Goal: Information Seeking & Learning: Learn about a topic

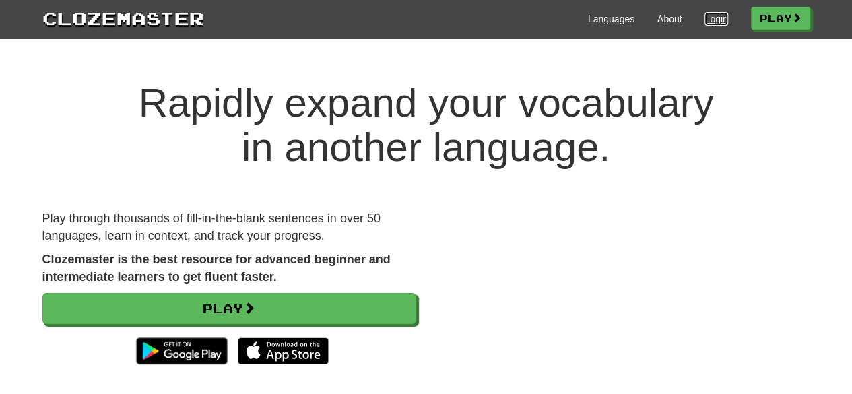
click at [713, 24] on link "Login" at bounding box center [716, 18] width 23 height 13
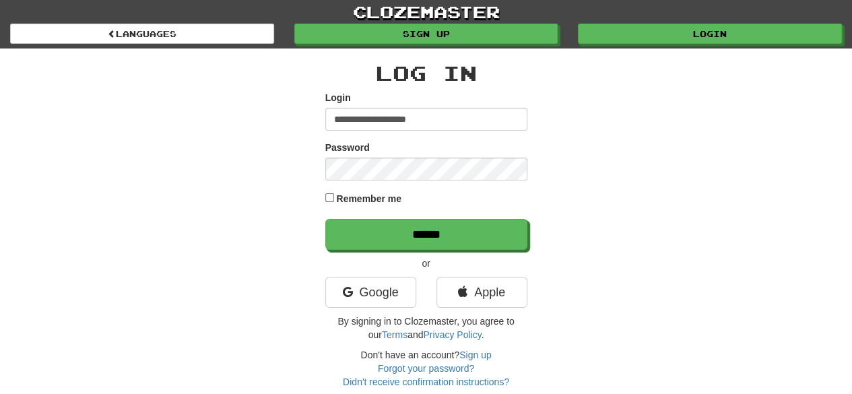
type input "**********"
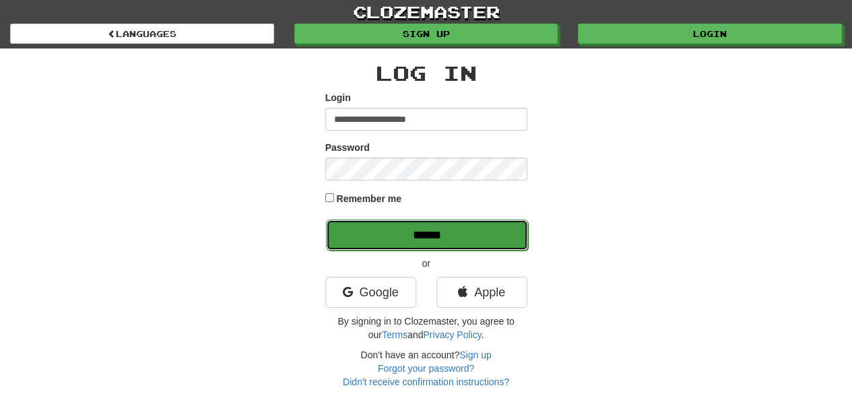
click at [404, 231] on input "******" at bounding box center [427, 235] width 202 height 31
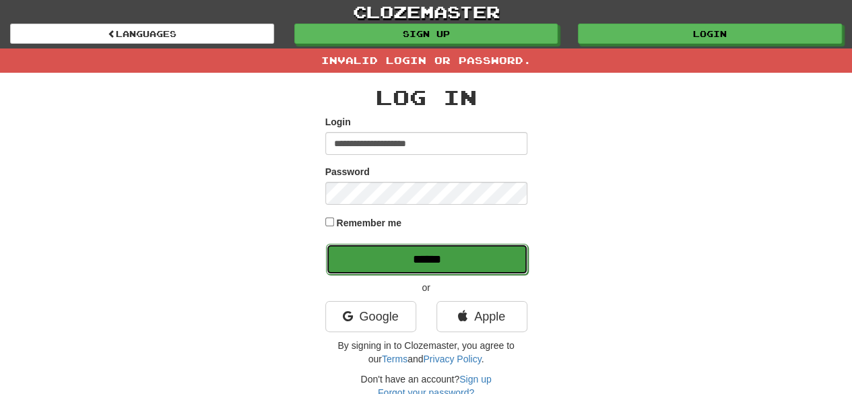
click at [376, 257] on input "******" at bounding box center [427, 259] width 202 height 31
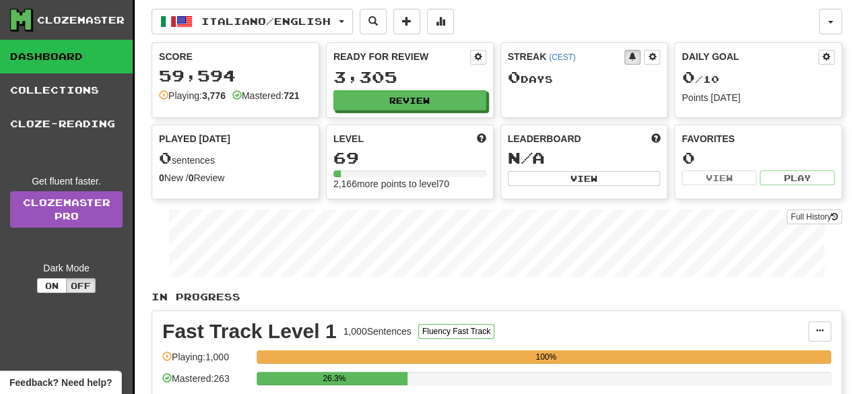
drag, startPoint x: 849, startPoint y: 68, endPoint x: 850, endPoint y: 102, distance: 33.7
click at [850, 102] on div "Clozemaster Dashboard Collections Cloze-Reading Get fluent faster. Clozemaster …" at bounding box center [426, 399] width 852 height 798
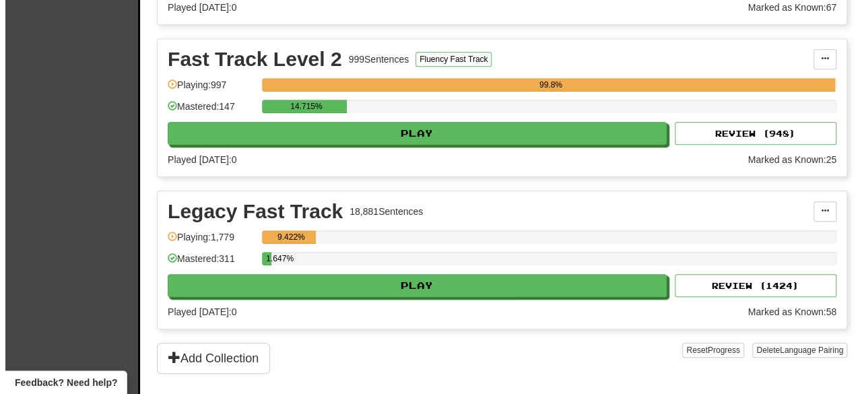
scroll to position [427, 0]
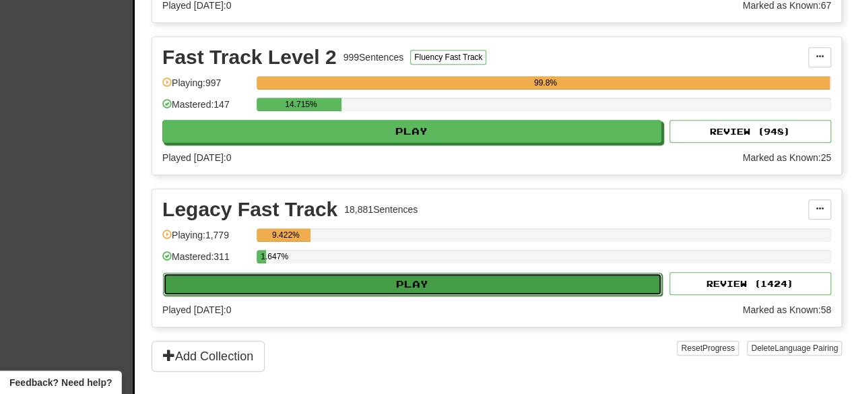
click at [461, 278] on button "Play" at bounding box center [412, 284] width 499 height 23
select select "**"
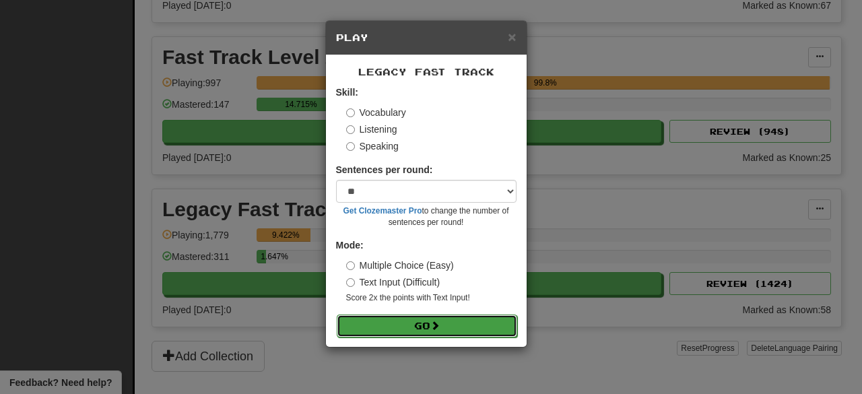
click at [439, 324] on span at bounding box center [435, 325] width 9 height 9
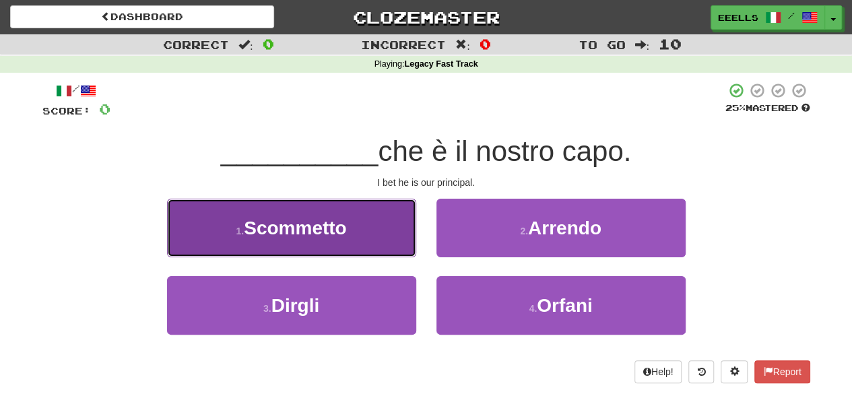
click at [381, 235] on button "1 . Scommetto" at bounding box center [291, 228] width 249 height 59
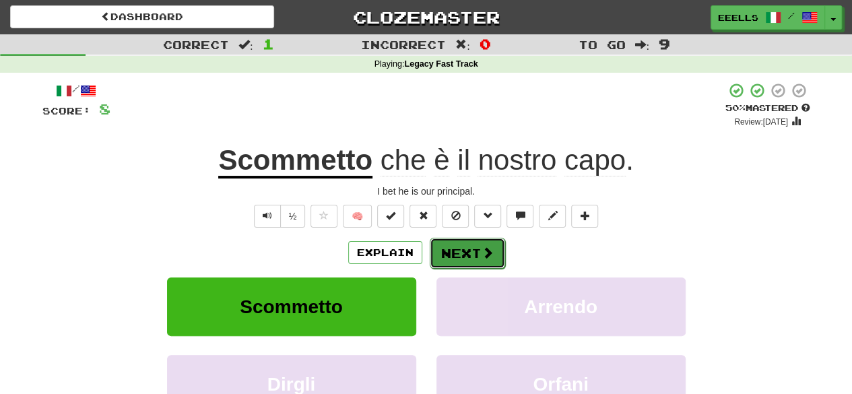
click at [458, 255] on button "Next" at bounding box center [467, 253] width 75 height 31
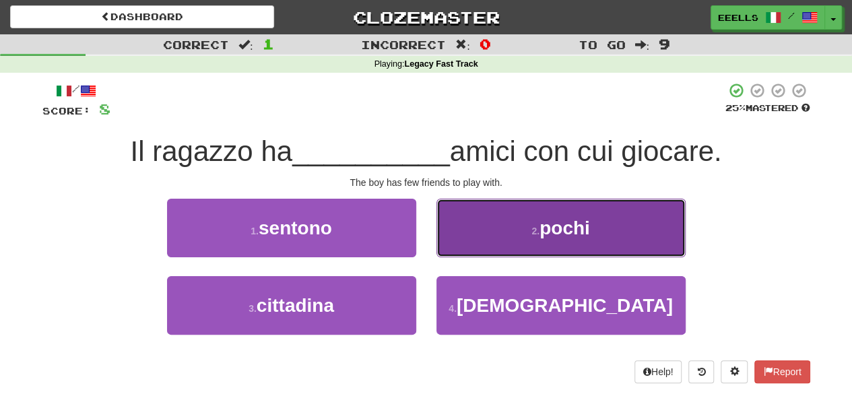
click at [542, 229] on span "pochi" at bounding box center [565, 228] width 51 height 21
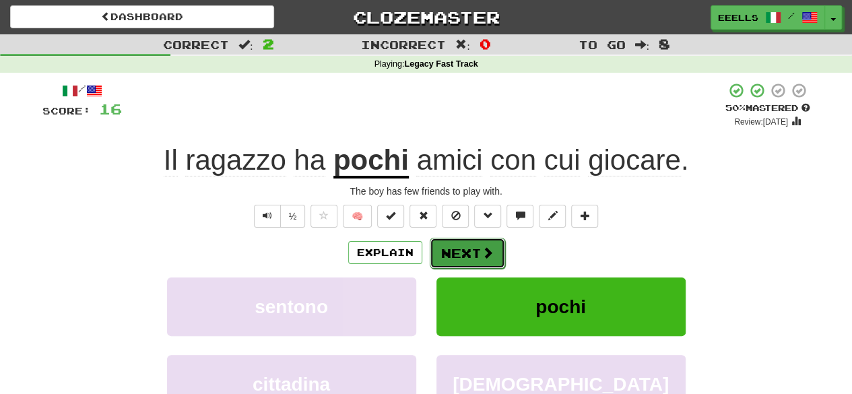
click at [471, 258] on button "Next" at bounding box center [467, 253] width 75 height 31
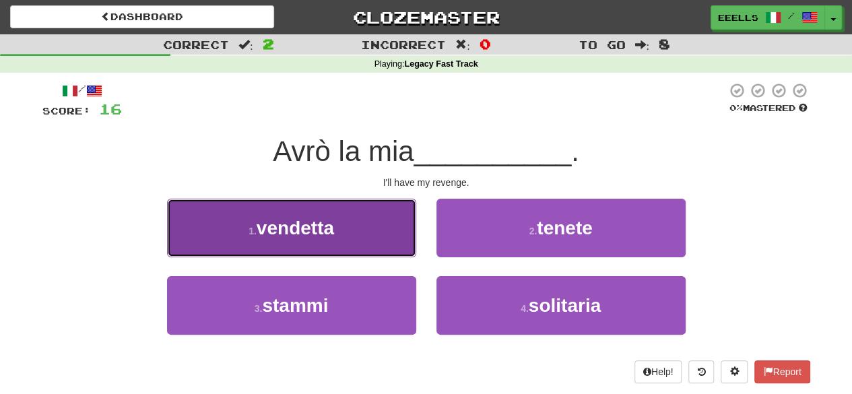
click at [380, 241] on button "1 . vendetta" at bounding box center [291, 228] width 249 height 59
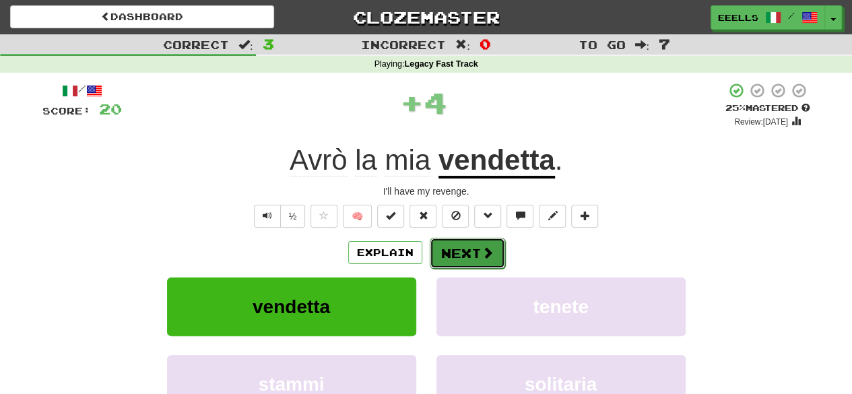
click at [471, 250] on button "Next" at bounding box center [467, 253] width 75 height 31
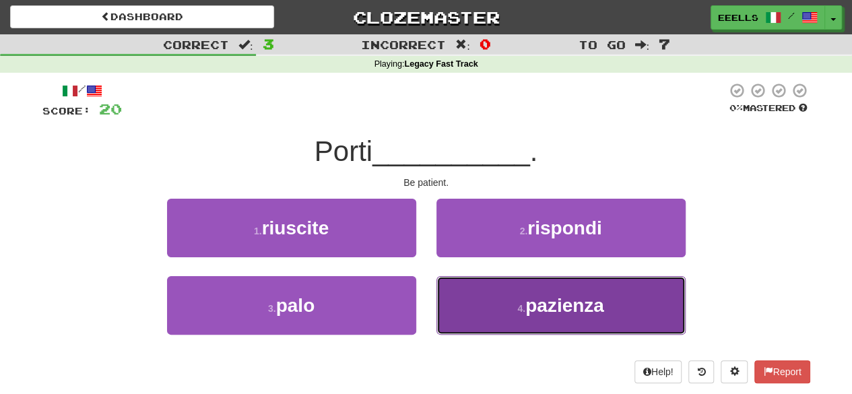
click at [528, 298] on span "pazienza" at bounding box center [565, 305] width 79 height 21
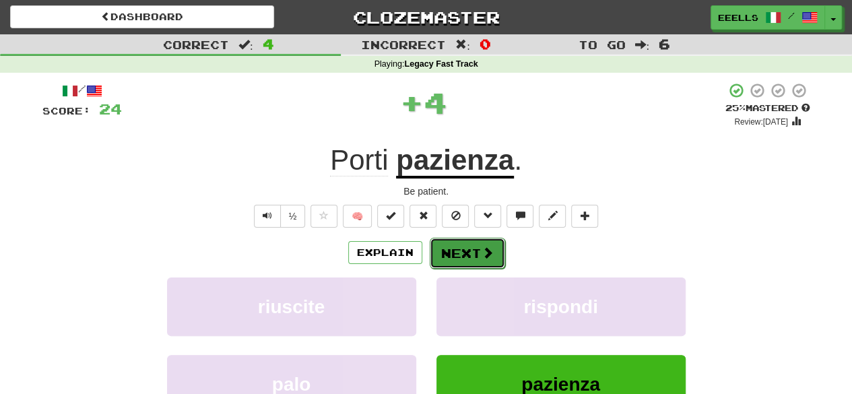
click at [482, 255] on span at bounding box center [488, 253] width 12 height 12
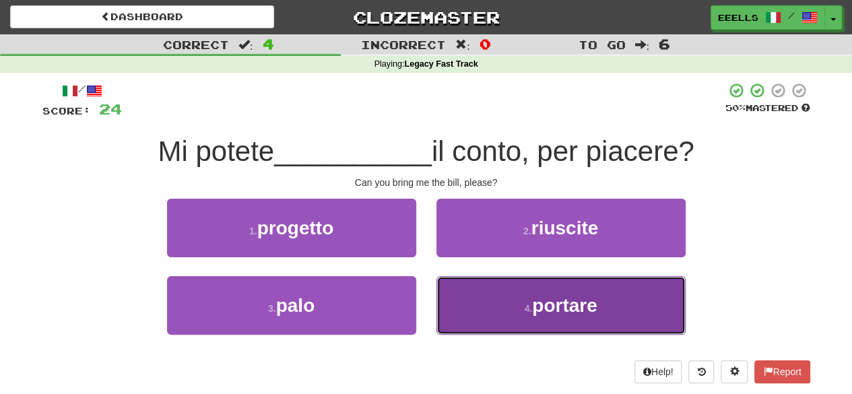
click at [559, 305] on span "portare" at bounding box center [564, 305] width 65 height 21
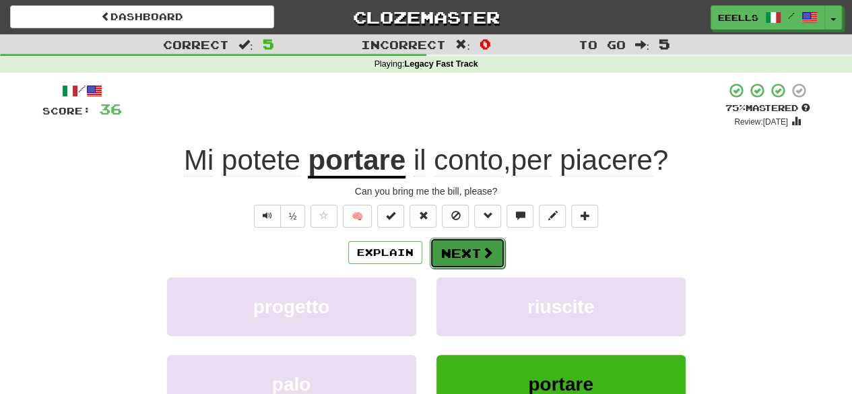
click at [470, 251] on button "Next" at bounding box center [467, 253] width 75 height 31
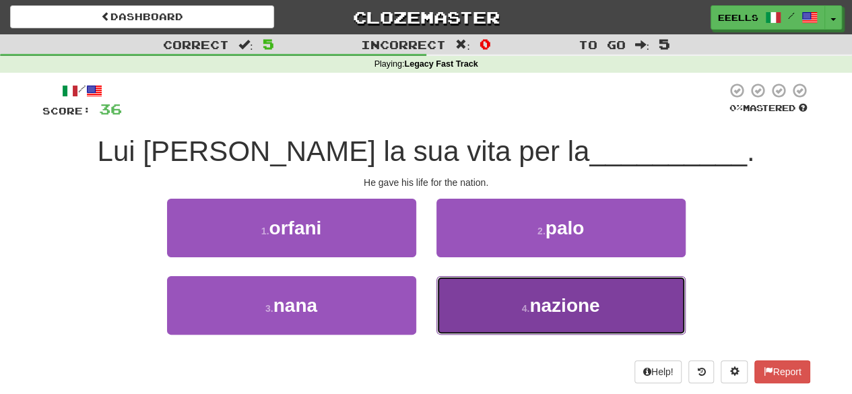
click at [519, 303] on button "4 . nazione" at bounding box center [561, 305] width 249 height 59
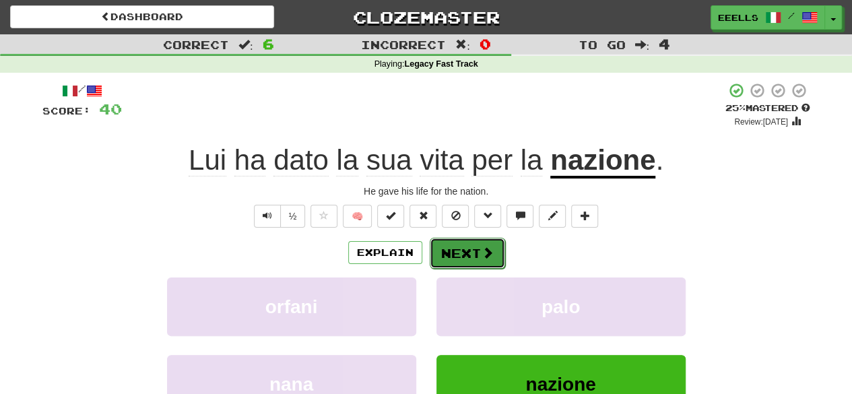
click at [483, 259] on span at bounding box center [488, 253] width 12 height 12
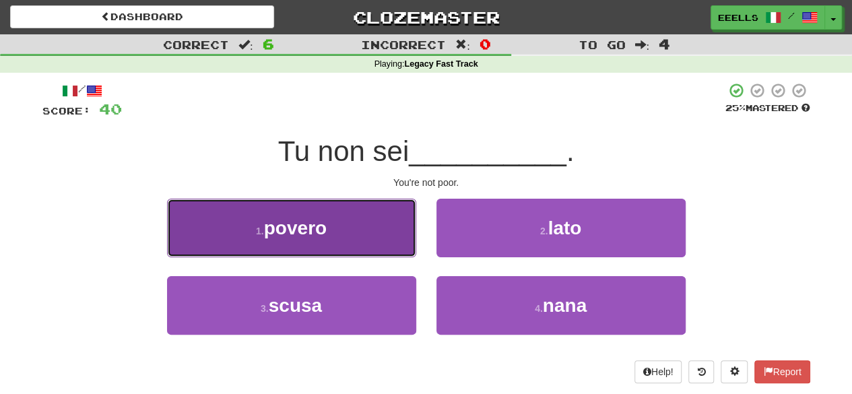
click at [376, 249] on button "1 . povero" at bounding box center [291, 228] width 249 height 59
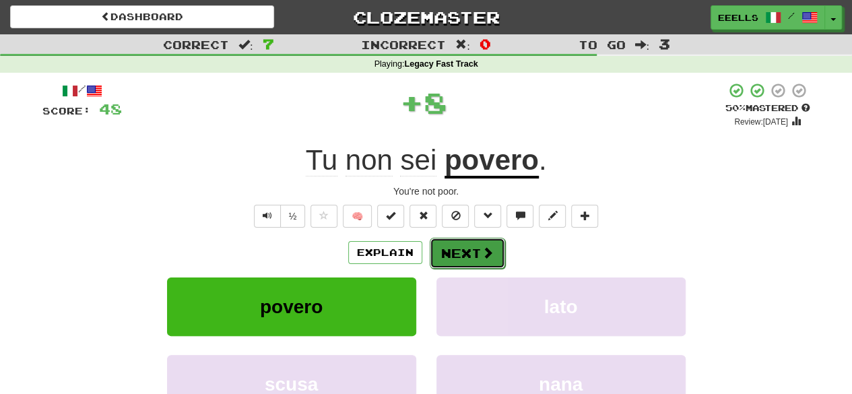
click at [460, 257] on button "Next" at bounding box center [467, 253] width 75 height 31
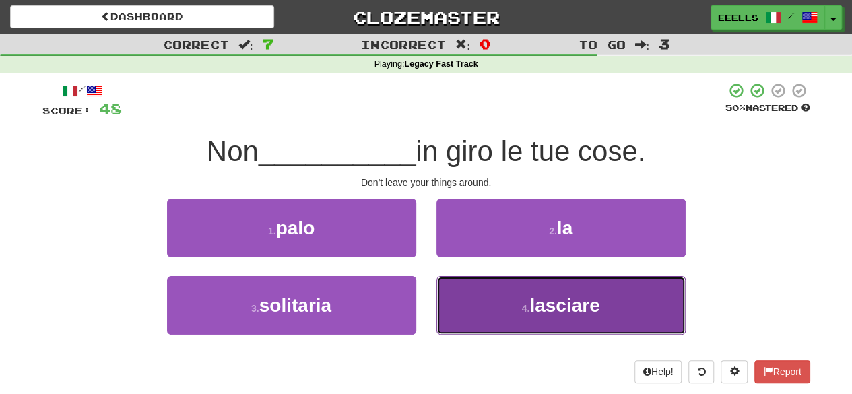
click at [532, 300] on span "lasciare" at bounding box center [565, 305] width 70 height 21
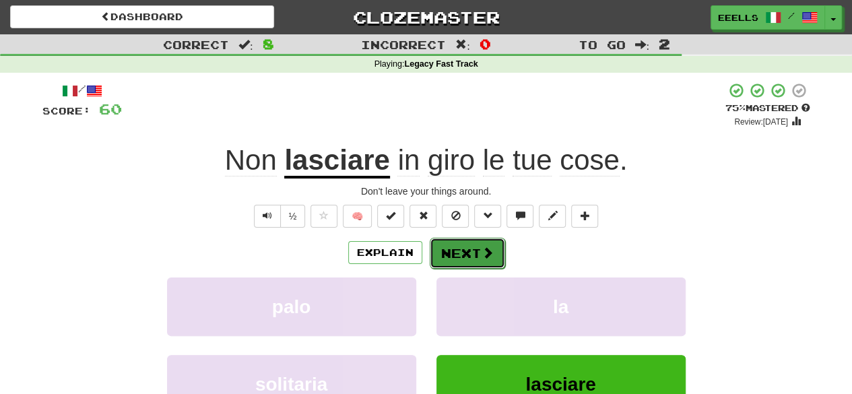
click at [466, 257] on button "Next" at bounding box center [467, 253] width 75 height 31
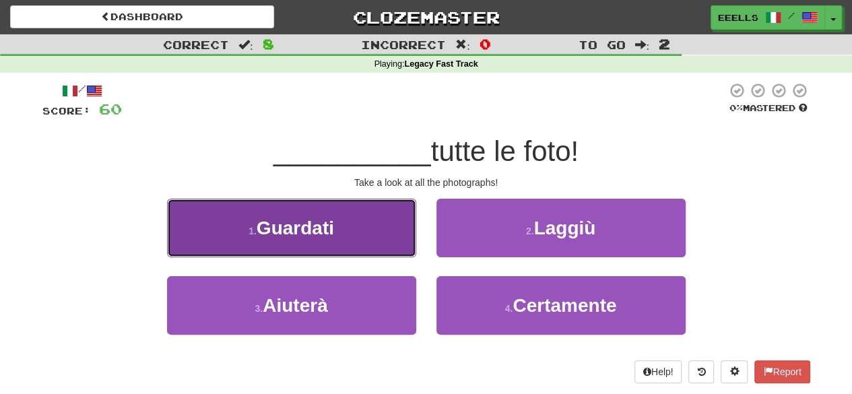
click at [391, 233] on button "1 . [GEOGRAPHIC_DATA]" at bounding box center [291, 228] width 249 height 59
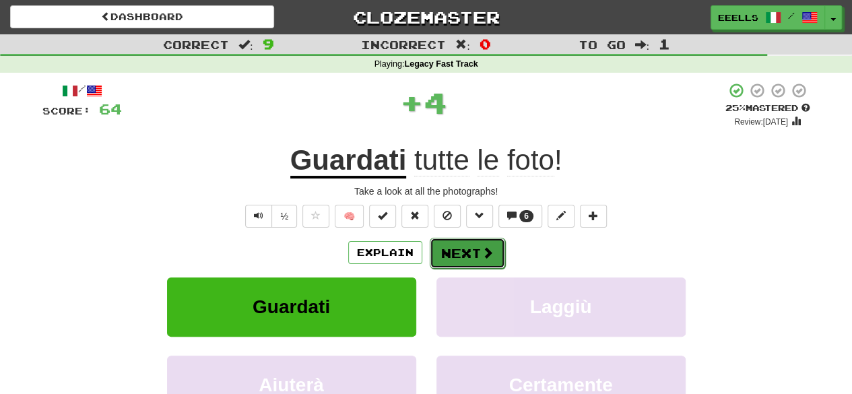
click at [468, 254] on button "Next" at bounding box center [467, 253] width 75 height 31
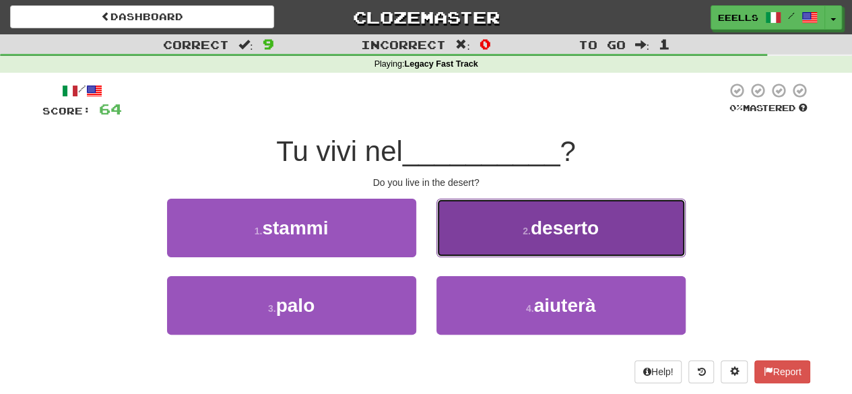
click at [513, 231] on button "2 . deserto" at bounding box center [561, 228] width 249 height 59
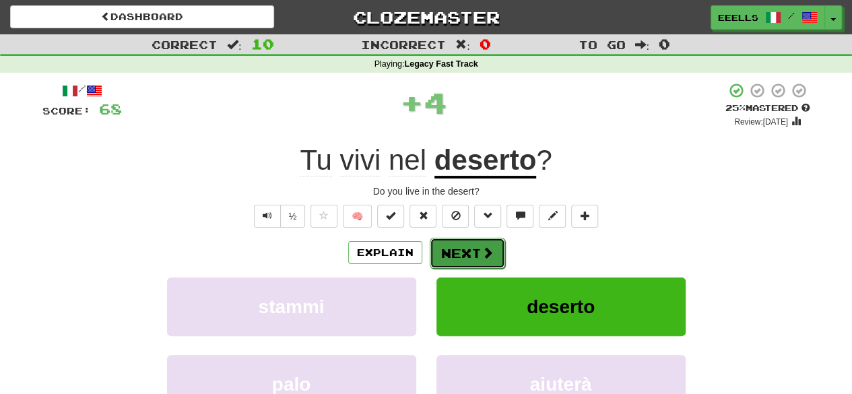
click at [468, 251] on button "Next" at bounding box center [467, 253] width 75 height 31
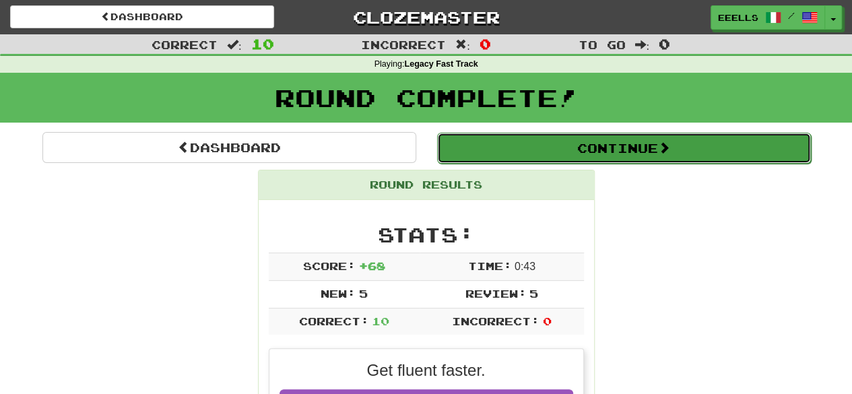
click at [574, 152] on button "Continue" at bounding box center [624, 148] width 374 height 31
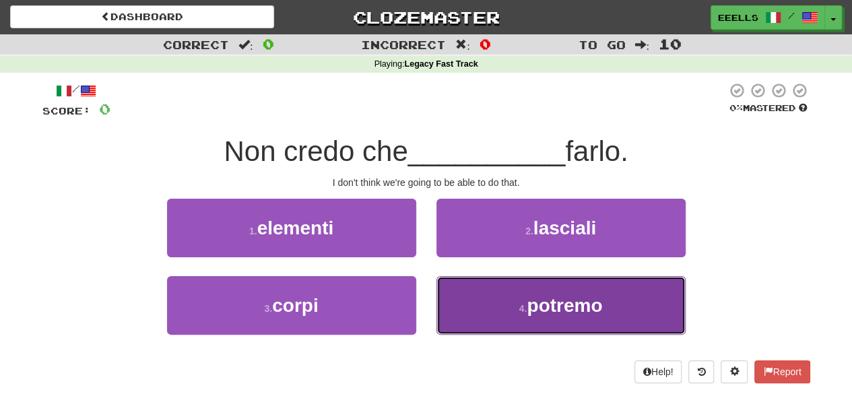
click at [567, 304] on span "potremo" at bounding box center [564, 305] width 75 height 21
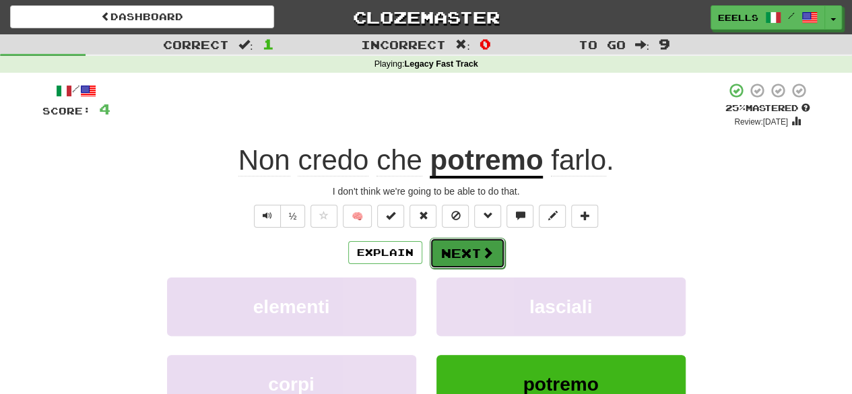
click at [478, 255] on button "Next" at bounding box center [467, 253] width 75 height 31
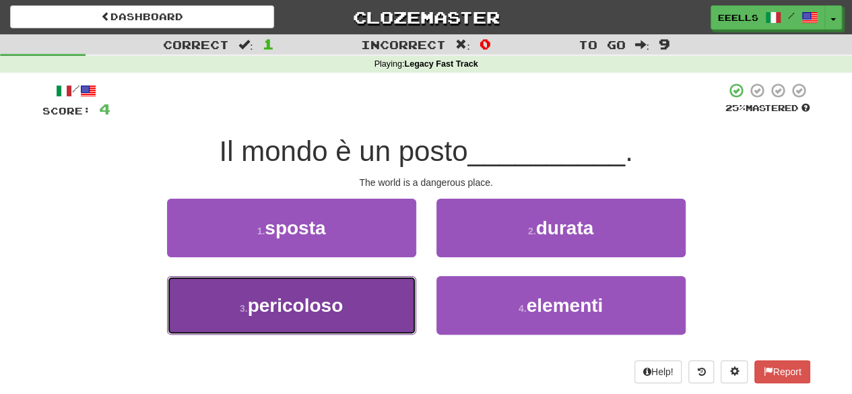
click at [388, 307] on button "3 . pericoloso" at bounding box center [291, 305] width 249 height 59
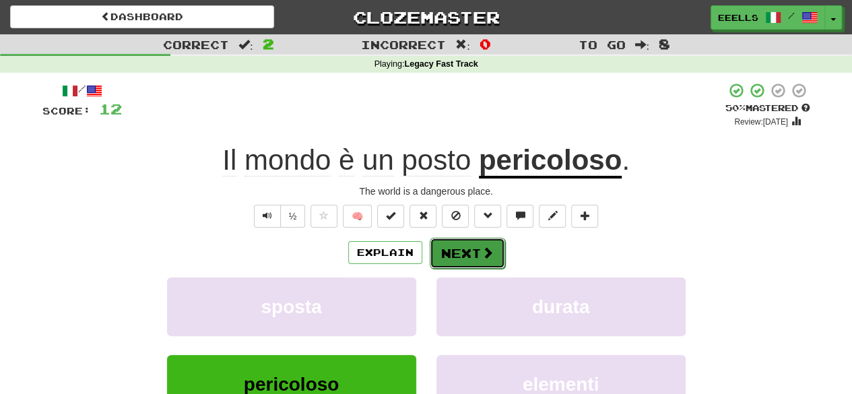
click at [474, 251] on button "Next" at bounding box center [467, 253] width 75 height 31
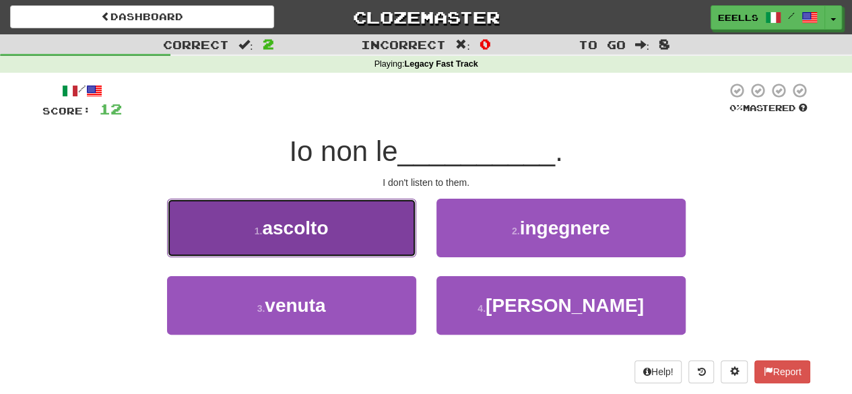
click at [377, 243] on button "1 . ascolto" at bounding box center [291, 228] width 249 height 59
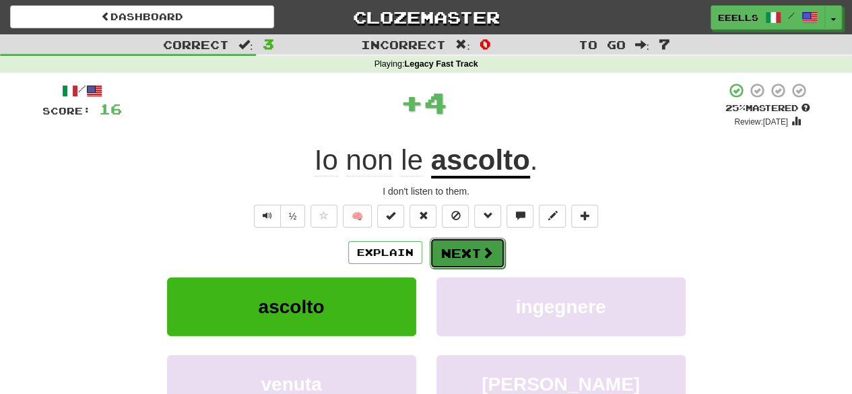
click at [468, 257] on button "Next" at bounding box center [467, 253] width 75 height 31
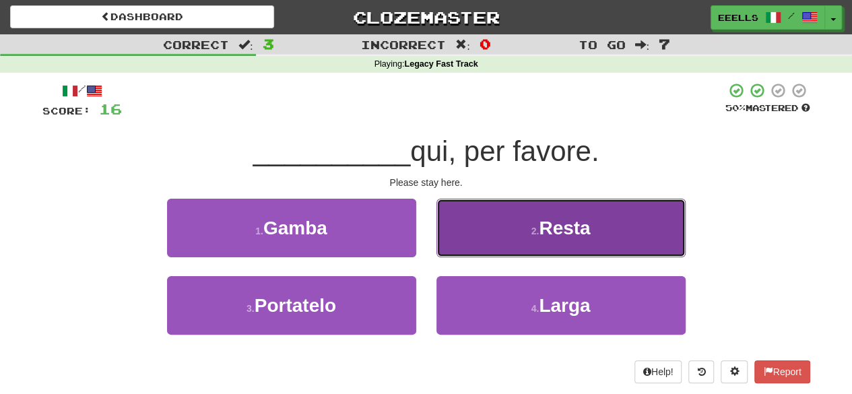
click at [582, 232] on span "Resta" at bounding box center [564, 228] width 51 height 21
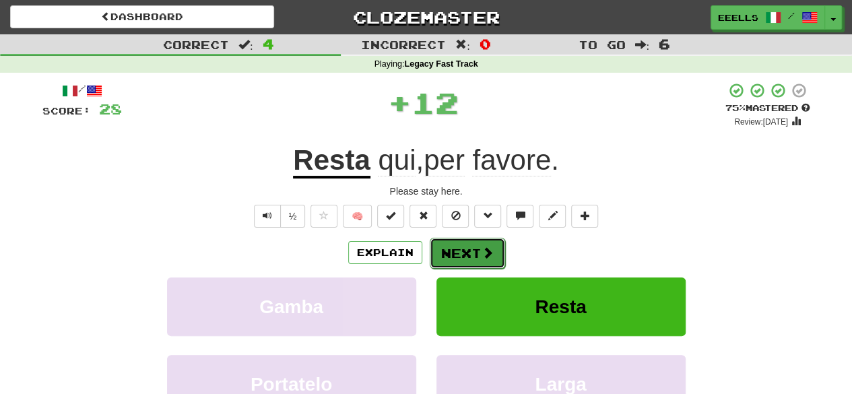
click at [476, 254] on button "Next" at bounding box center [467, 253] width 75 height 31
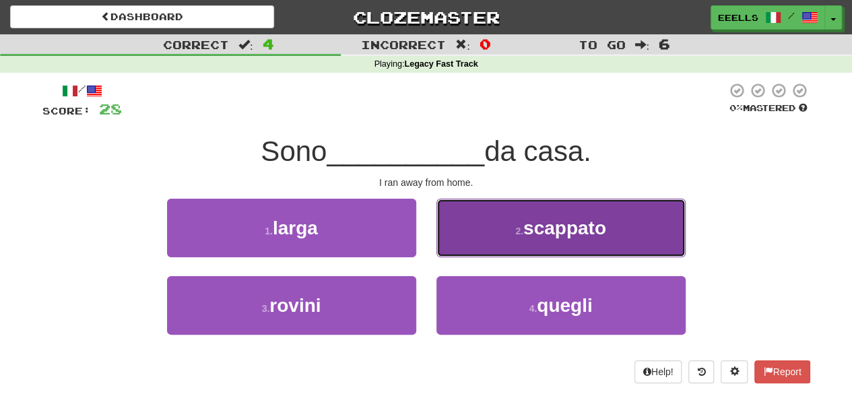
click at [540, 237] on span "scappato" at bounding box center [565, 228] width 83 height 21
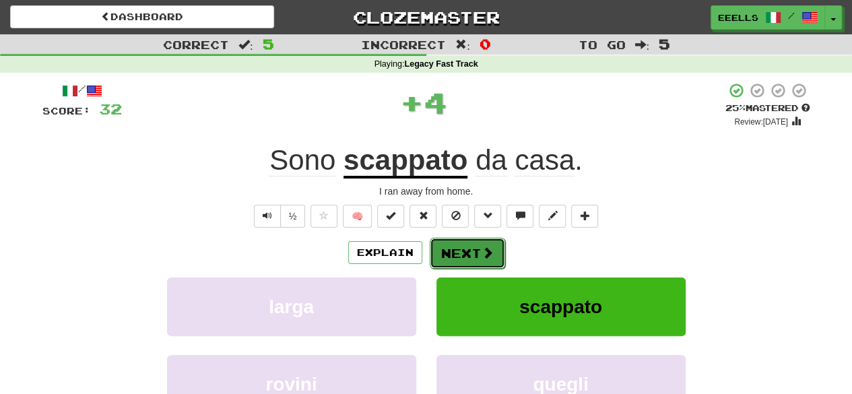
click at [474, 258] on button "Next" at bounding box center [467, 253] width 75 height 31
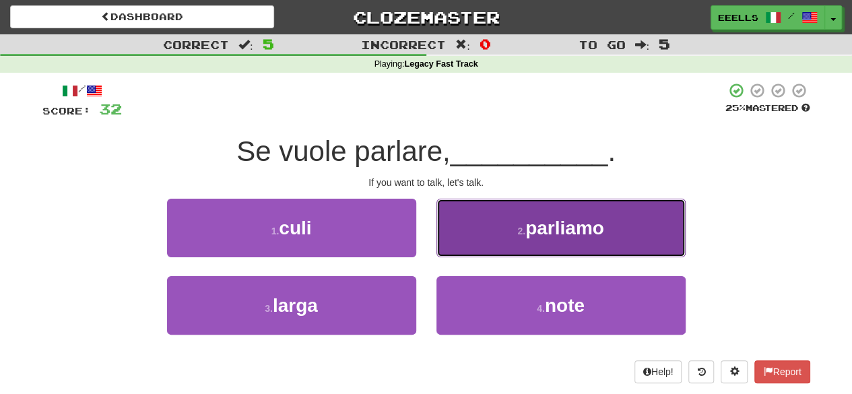
click at [519, 236] on button "2 . parliamo" at bounding box center [561, 228] width 249 height 59
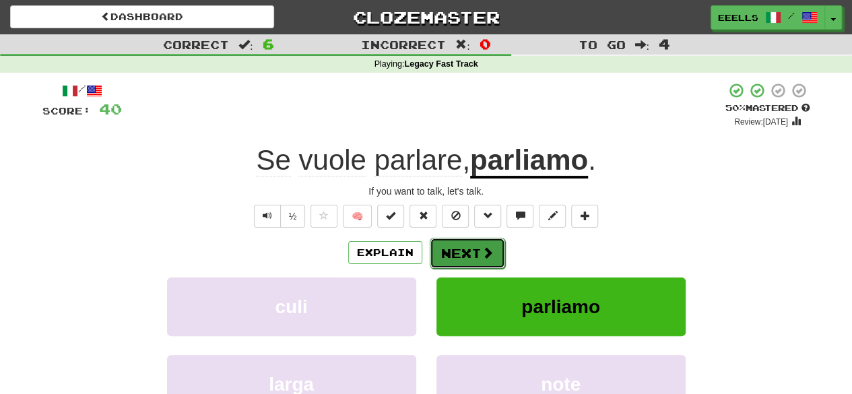
click at [469, 255] on button "Next" at bounding box center [467, 253] width 75 height 31
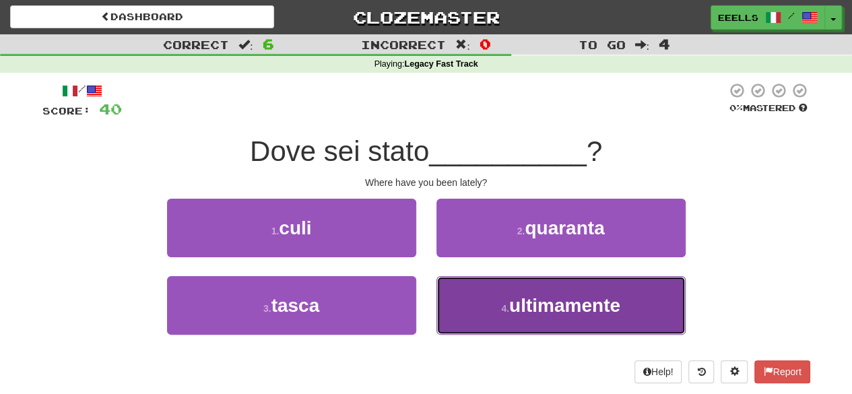
click at [539, 307] on span "ultimamente" at bounding box center [564, 305] width 111 height 21
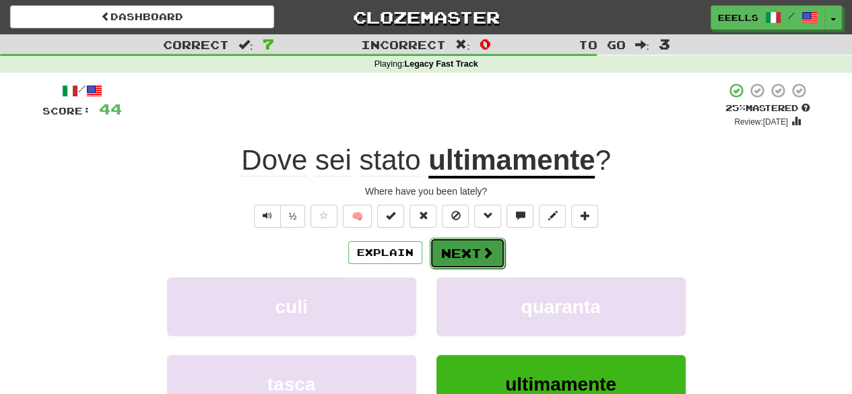
click at [482, 255] on span at bounding box center [488, 253] width 12 height 12
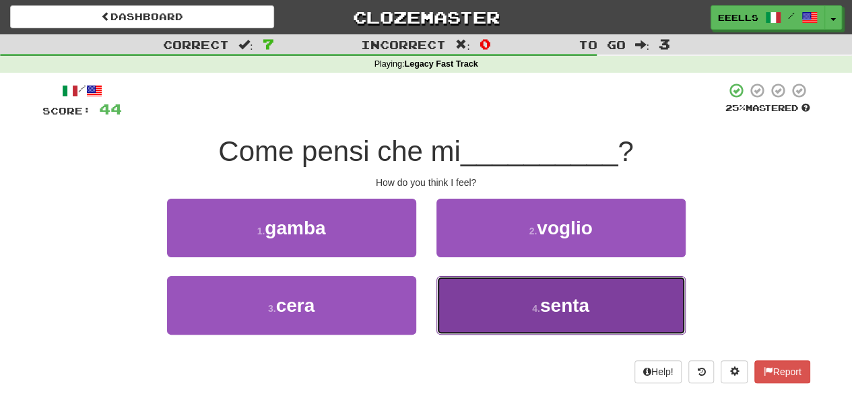
click at [515, 306] on button "4 . senta" at bounding box center [561, 305] width 249 height 59
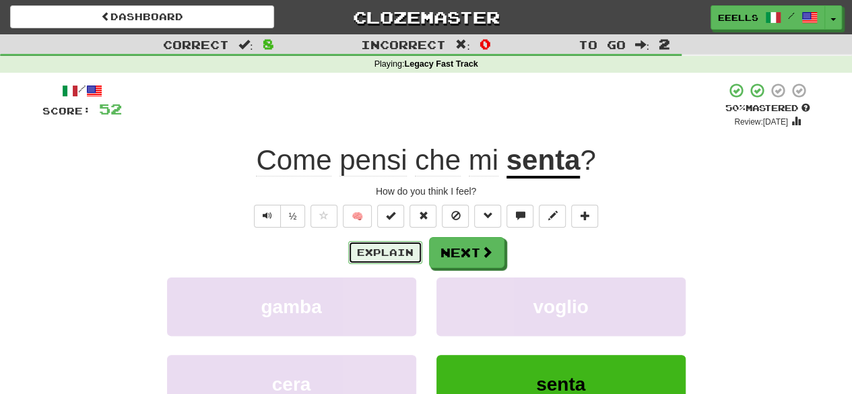
click at [389, 253] on button "Explain" at bounding box center [385, 252] width 74 height 23
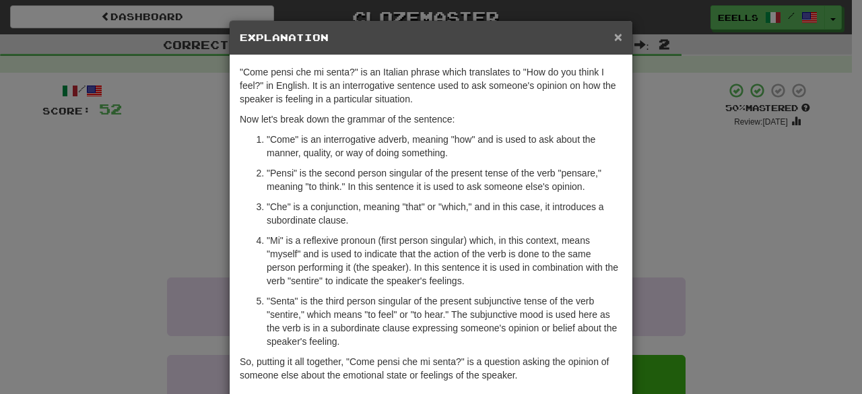
click at [614, 33] on span "×" at bounding box center [618, 36] width 8 height 15
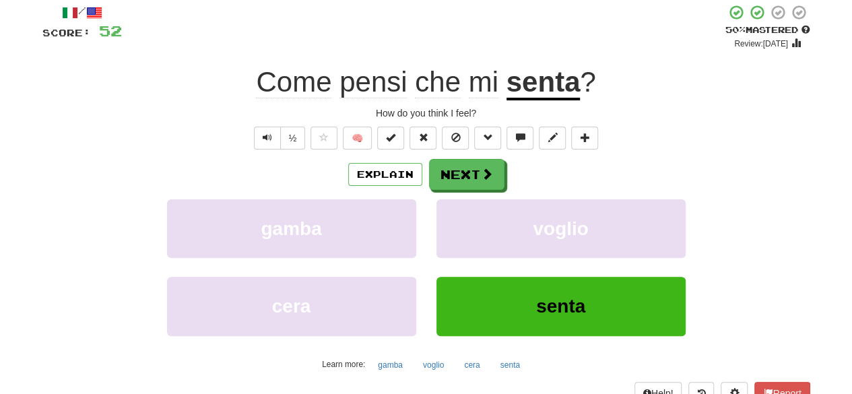
scroll to position [95, 0]
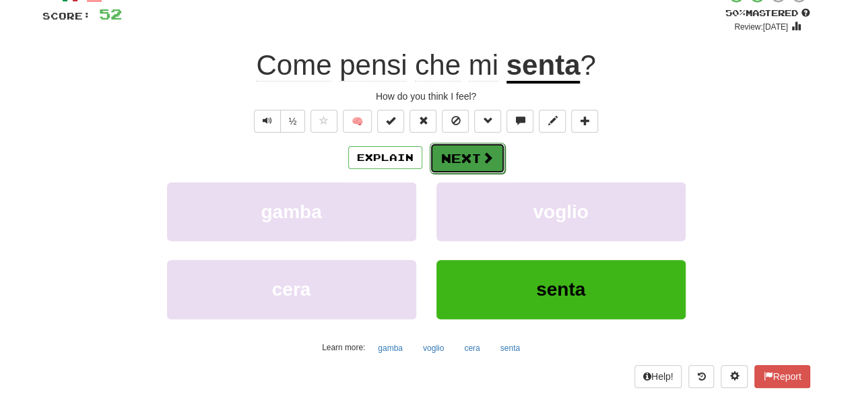
click at [492, 163] on button "Next" at bounding box center [467, 158] width 75 height 31
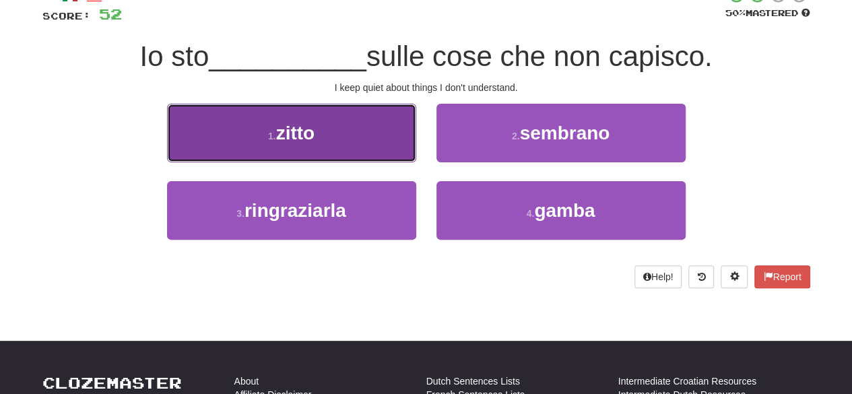
click at [371, 141] on button "1 . zitto" at bounding box center [291, 133] width 249 height 59
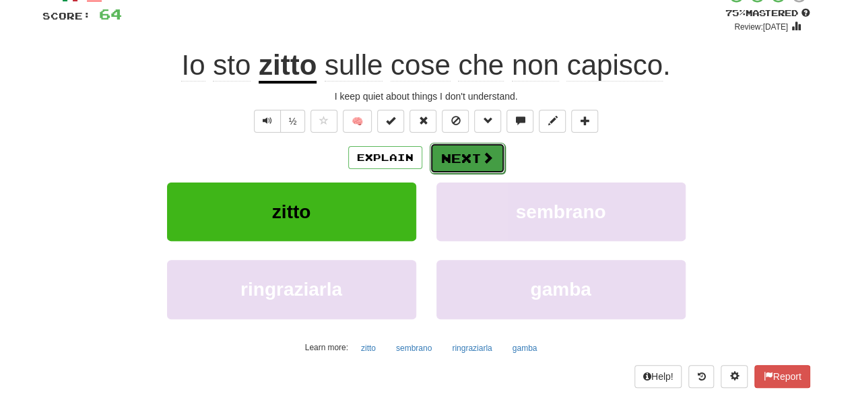
click at [459, 156] on button "Next" at bounding box center [467, 158] width 75 height 31
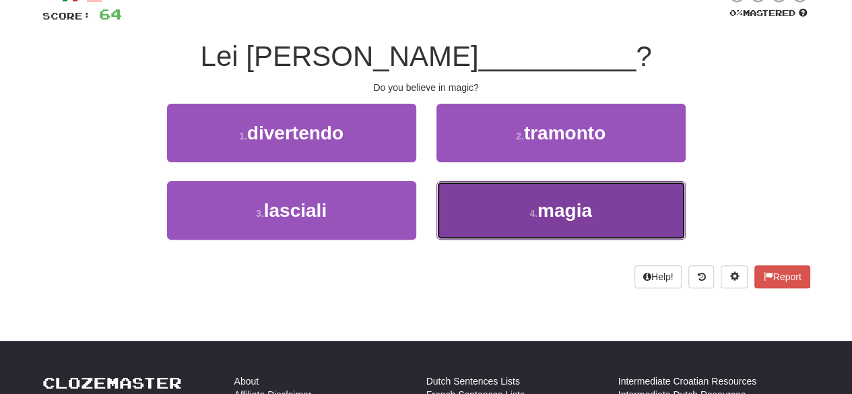
click at [509, 212] on button "4 . magia" at bounding box center [561, 210] width 249 height 59
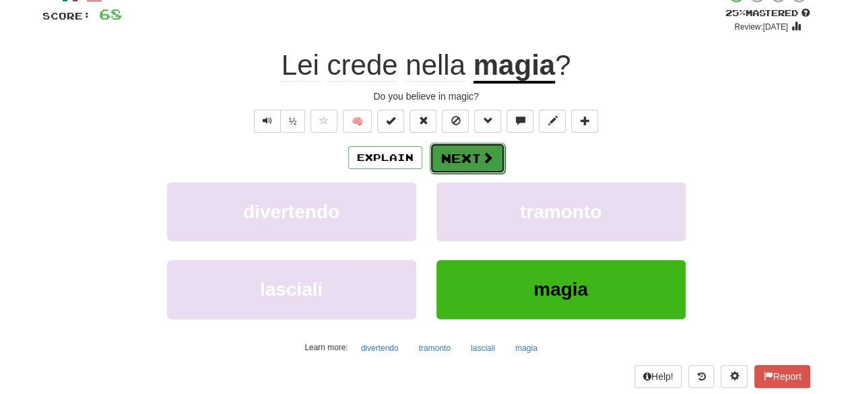
click at [483, 164] on button "Next" at bounding box center [467, 158] width 75 height 31
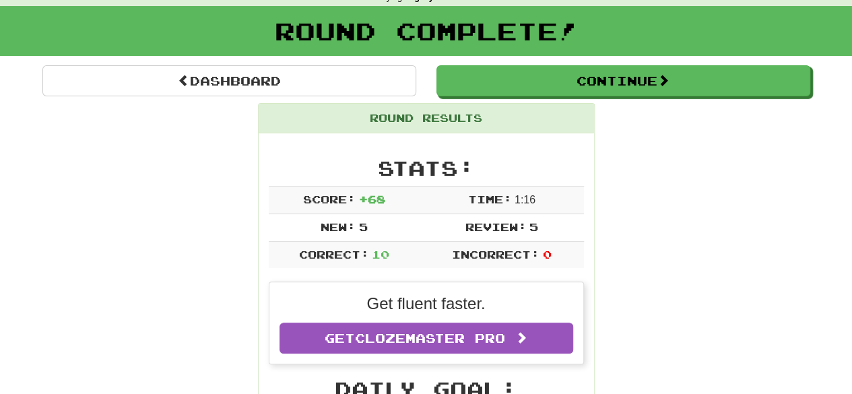
scroll to position [57, 0]
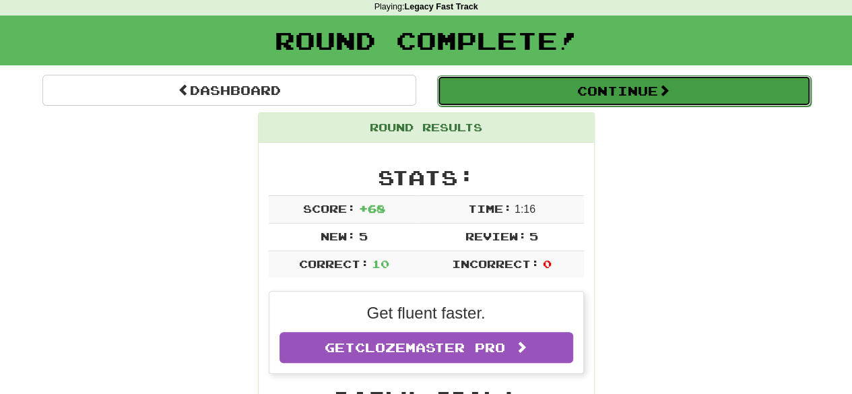
click at [681, 89] on button "Continue" at bounding box center [624, 90] width 374 height 31
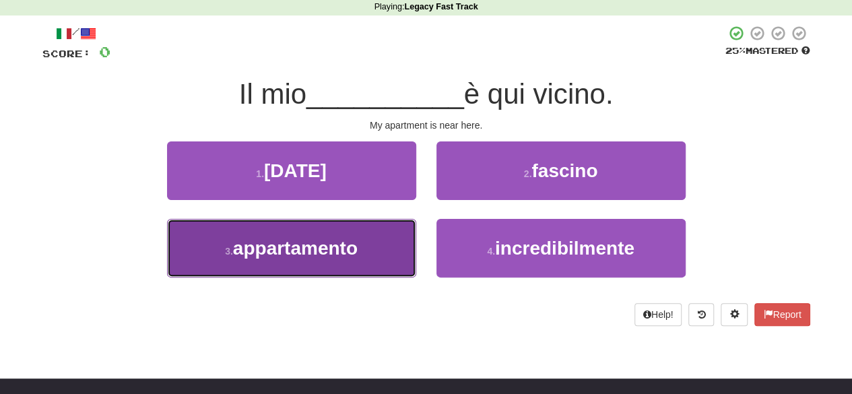
click at [380, 243] on button "3 . appartamento" at bounding box center [291, 248] width 249 height 59
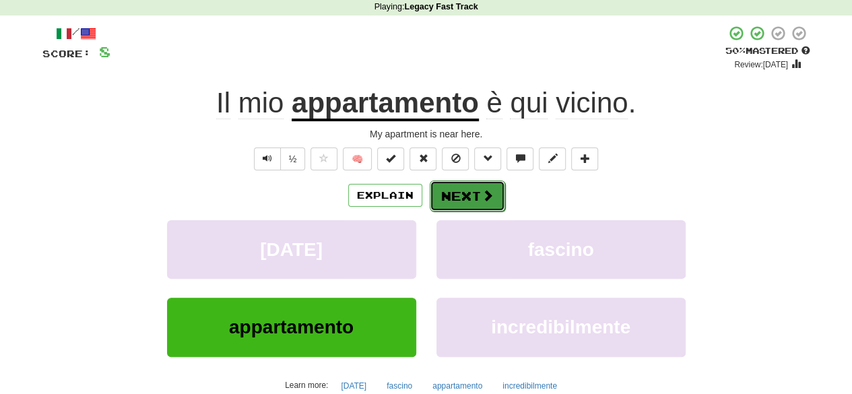
click at [478, 197] on button "Next" at bounding box center [467, 196] width 75 height 31
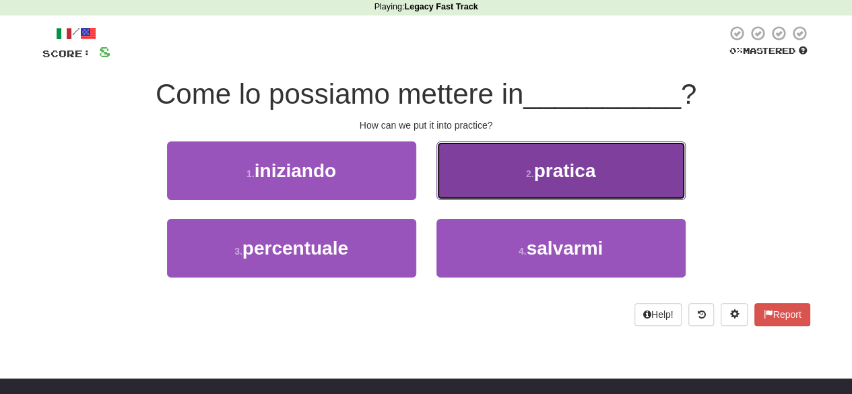
click at [552, 173] on span "pratica" at bounding box center [565, 170] width 62 height 21
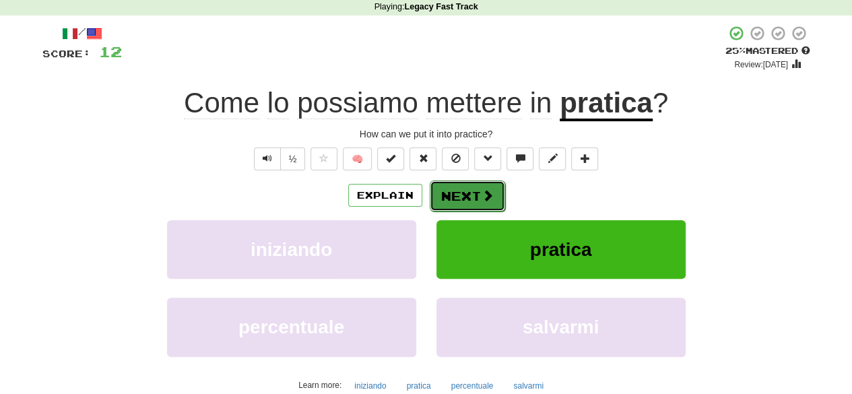
click at [472, 195] on button "Next" at bounding box center [467, 196] width 75 height 31
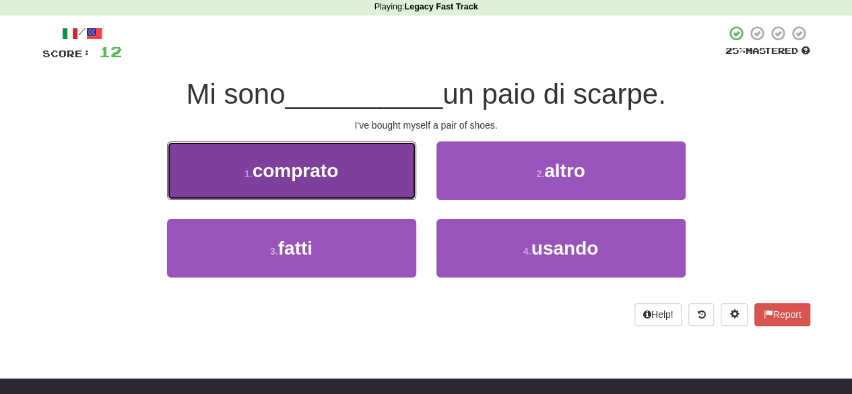
click at [381, 189] on button "1 . comprato" at bounding box center [291, 170] width 249 height 59
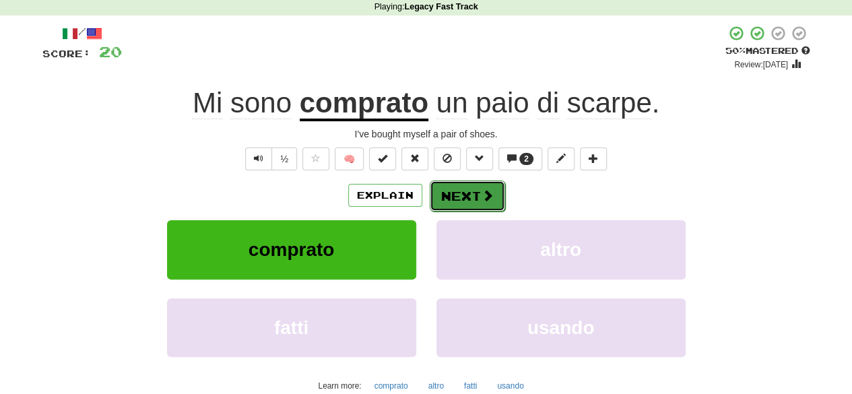
click at [460, 199] on button "Next" at bounding box center [467, 196] width 75 height 31
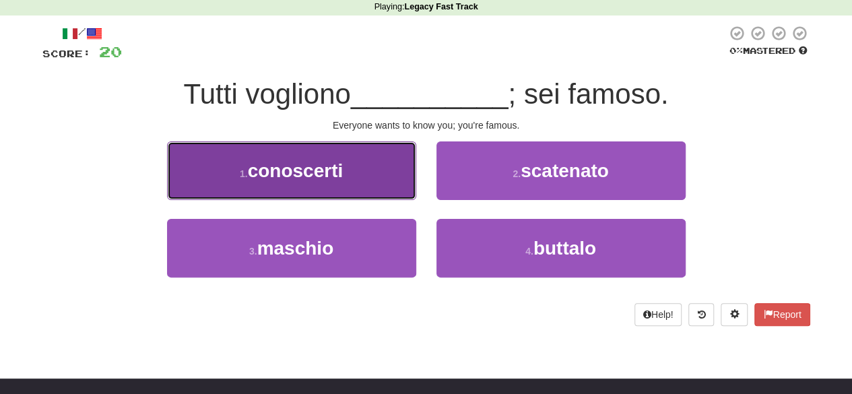
click at [385, 171] on button "1 . conoscerti" at bounding box center [291, 170] width 249 height 59
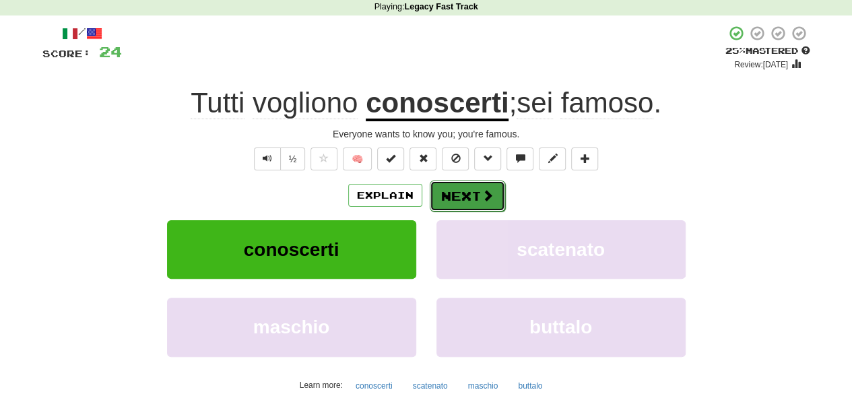
click at [460, 195] on button "Next" at bounding box center [467, 196] width 75 height 31
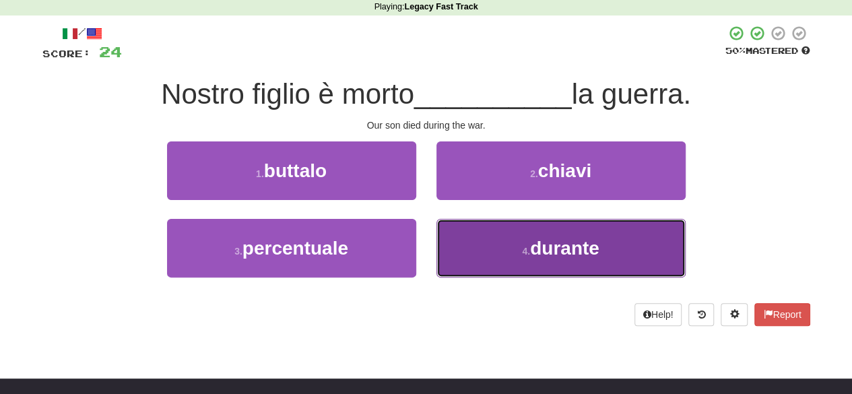
click at [540, 247] on span "durante" at bounding box center [564, 248] width 69 height 21
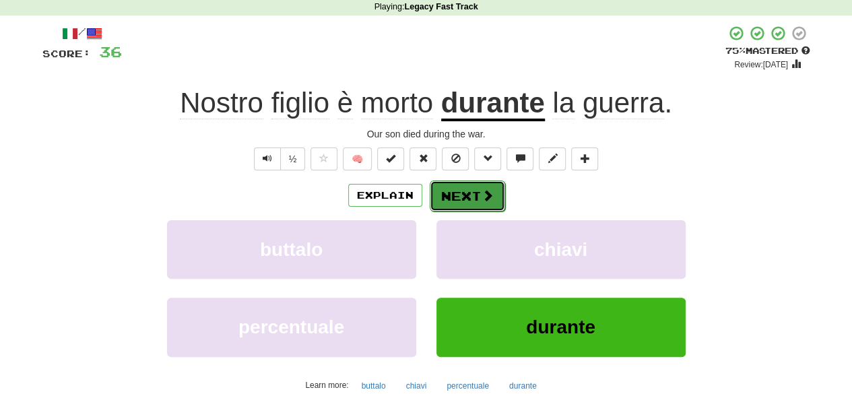
click at [482, 199] on span at bounding box center [488, 195] width 12 height 12
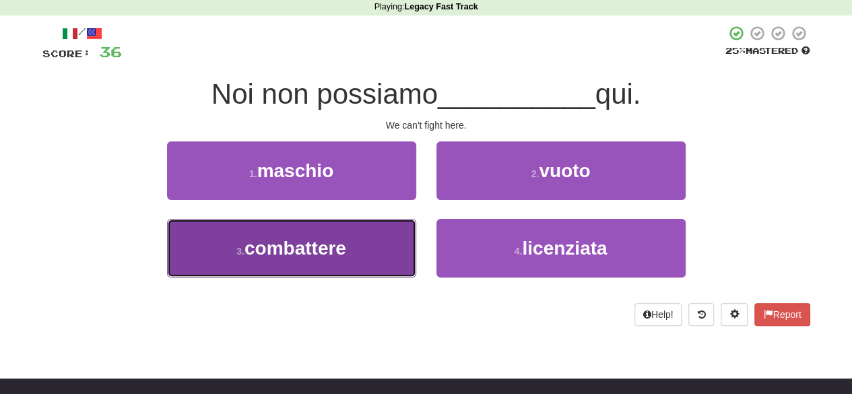
click at [364, 248] on button "3 . combattere" at bounding box center [291, 248] width 249 height 59
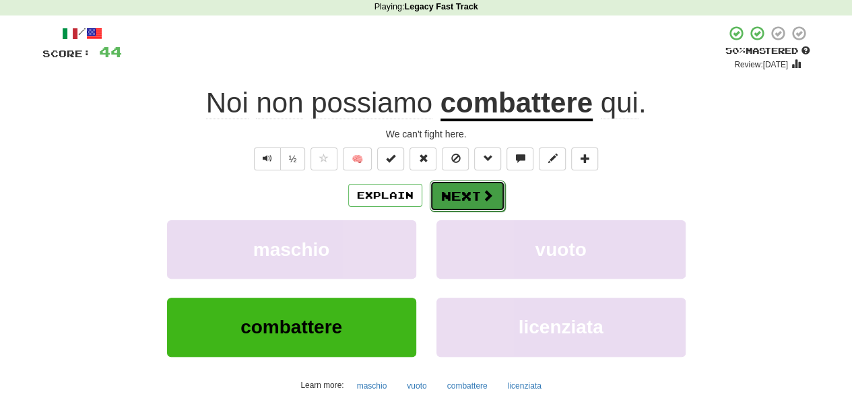
click at [462, 192] on button "Next" at bounding box center [467, 196] width 75 height 31
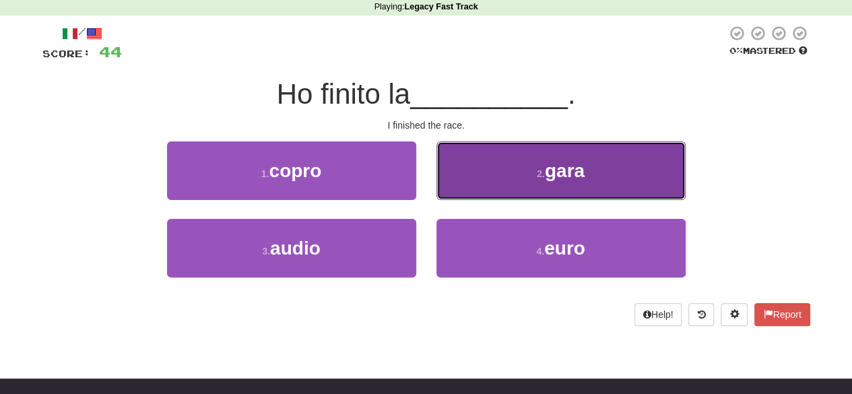
click at [527, 177] on button "2 . gara" at bounding box center [561, 170] width 249 height 59
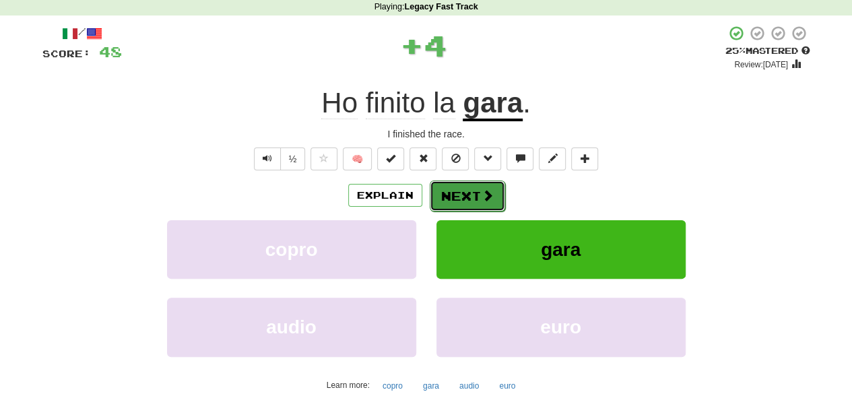
click at [466, 197] on button "Next" at bounding box center [467, 196] width 75 height 31
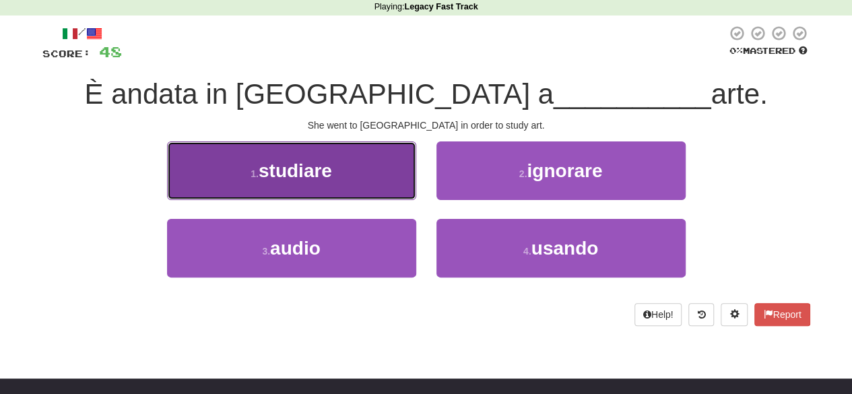
click at [391, 189] on button "1 . studiare" at bounding box center [291, 170] width 249 height 59
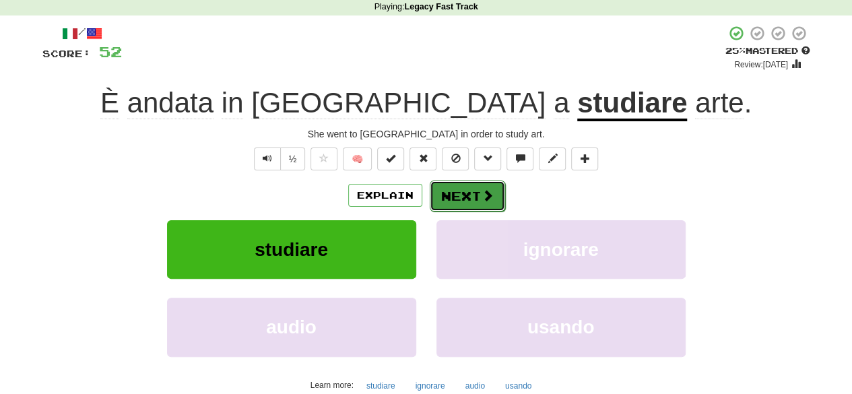
click at [478, 199] on button "Next" at bounding box center [467, 196] width 75 height 31
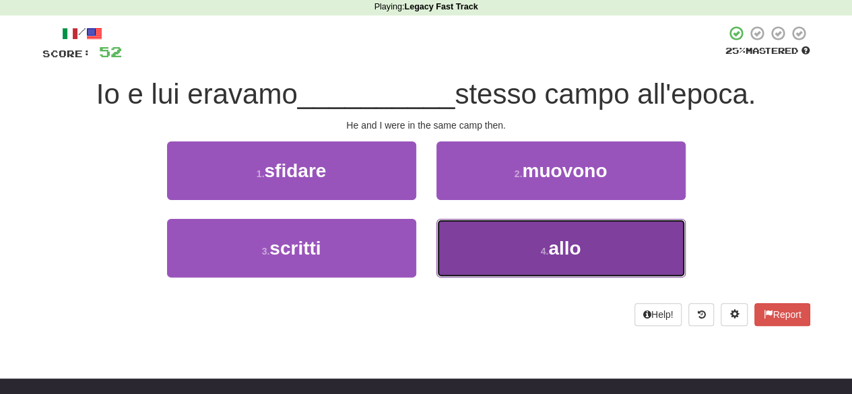
click at [532, 249] on button "4 . allo" at bounding box center [561, 248] width 249 height 59
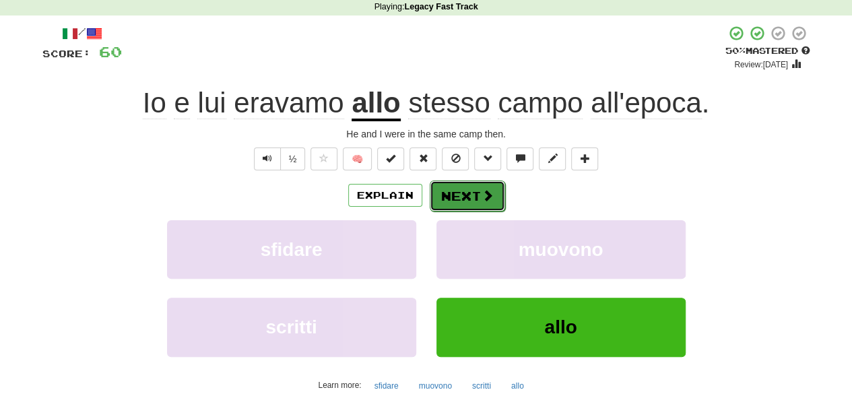
click at [477, 201] on button "Next" at bounding box center [467, 196] width 75 height 31
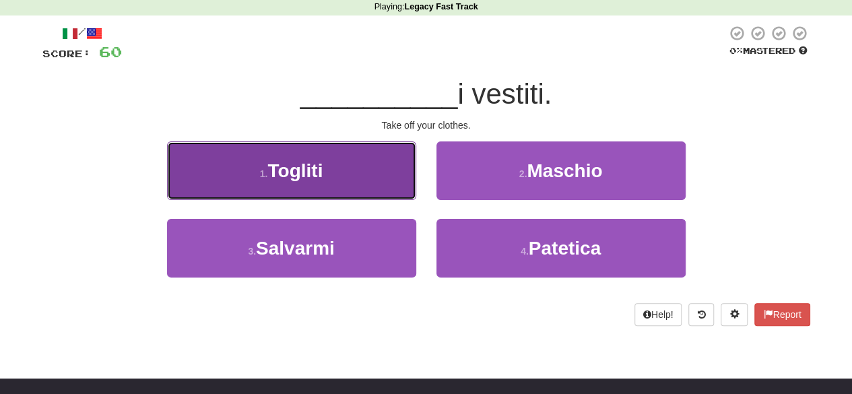
click at [393, 177] on button "1 . Togliti" at bounding box center [291, 170] width 249 height 59
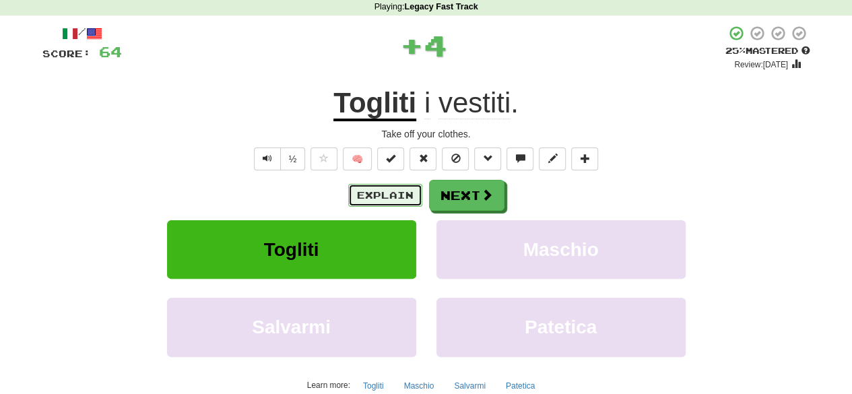
click at [403, 197] on button "Explain" at bounding box center [385, 195] width 74 height 23
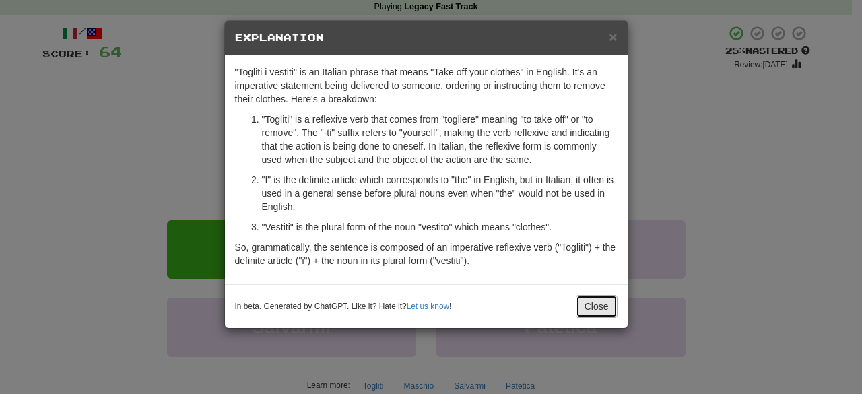
click at [605, 303] on button "Close" at bounding box center [597, 306] width 42 height 23
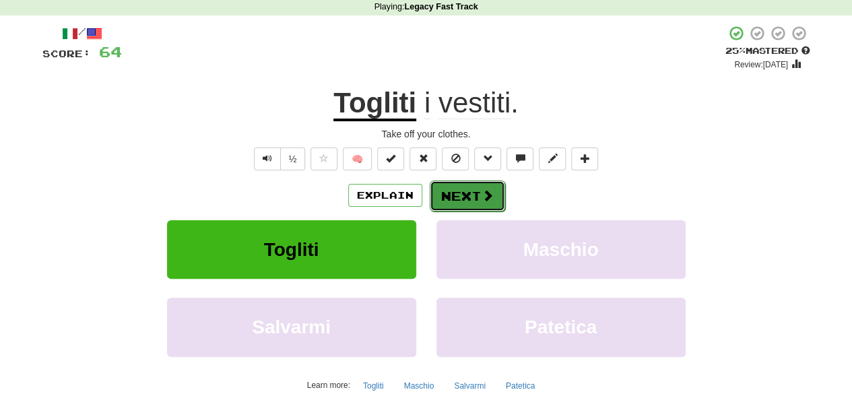
click at [477, 204] on button "Next" at bounding box center [467, 196] width 75 height 31
